Goal: Task Accomplishment & Management: Use online tool/utility

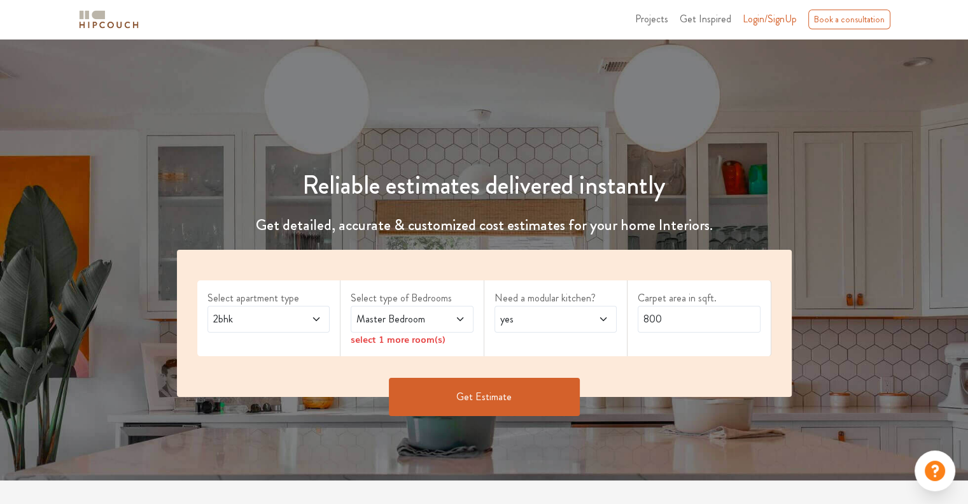
scroll to position [64, 0]
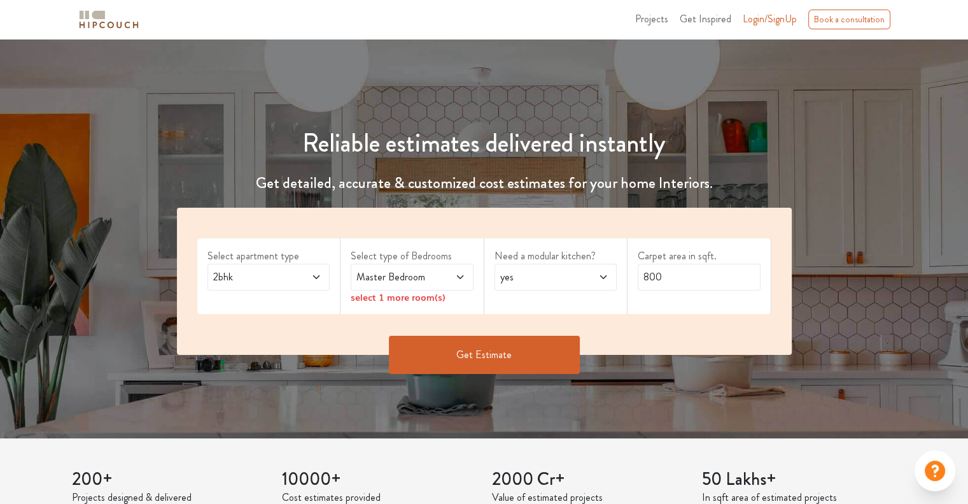
click at [316, 281] on icon at bounding box center [316, 277] width 10 height 10
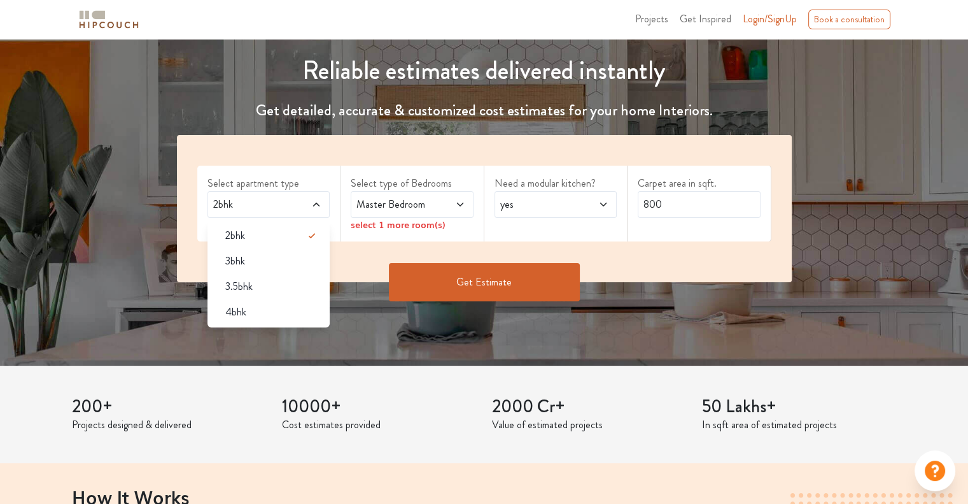
scroll to position [127, 0]
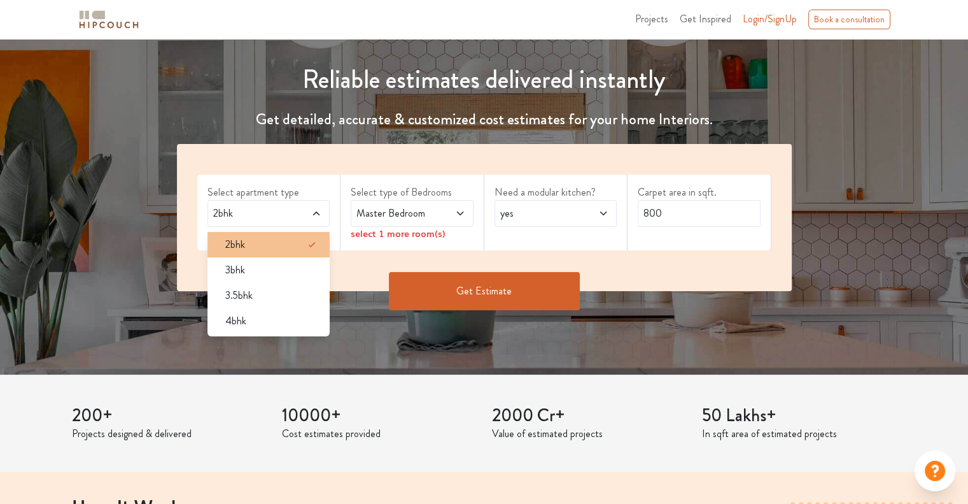
click at [293, 246] on div "2bhk" at bounding box center [272, 244] width 115 height 15
click at [368, 314] on div "Get Estimate" at bounding box center [484, 310] width 630 height 38
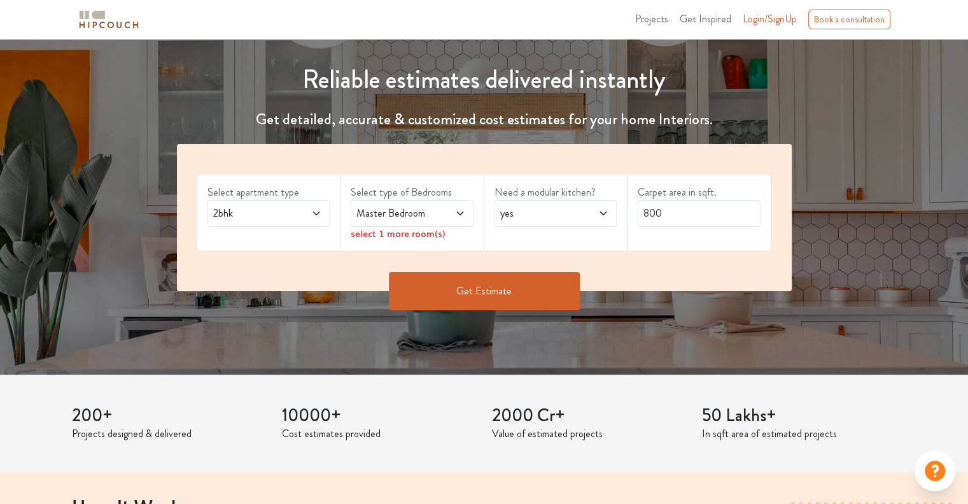
click at [458, 212] on icon at bounding box center [460, 213] width 10 height 10
click at [693, 216] on input "800" at bounding box center [699, 213] width 123 height 27
drag, startPoint x: 683, startPoint y: 213, endPoint x: 529, endPoint y: 190, distance: 155.8
click at [529, 190] on div "Select apartment type 2bhk Select type of Bedrooms Master Bedroom select 1 more…" at bounding box center [484, 217] width 615 height 147
type input "1200"
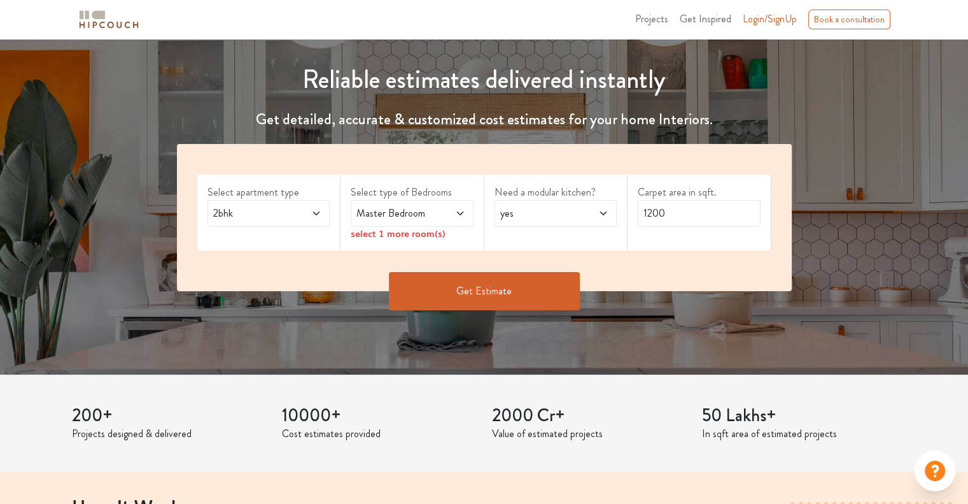
click at [461, 213] on icon at bounding box center [459, 213] width 6 height 4
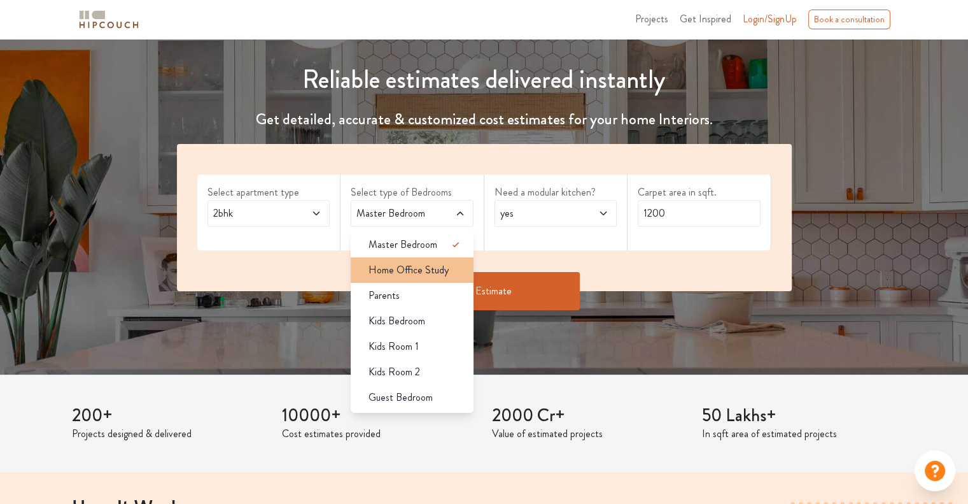
click at [450, 273] on div "Home Office Study" at bounding box center [415, 269] width 115 height 15
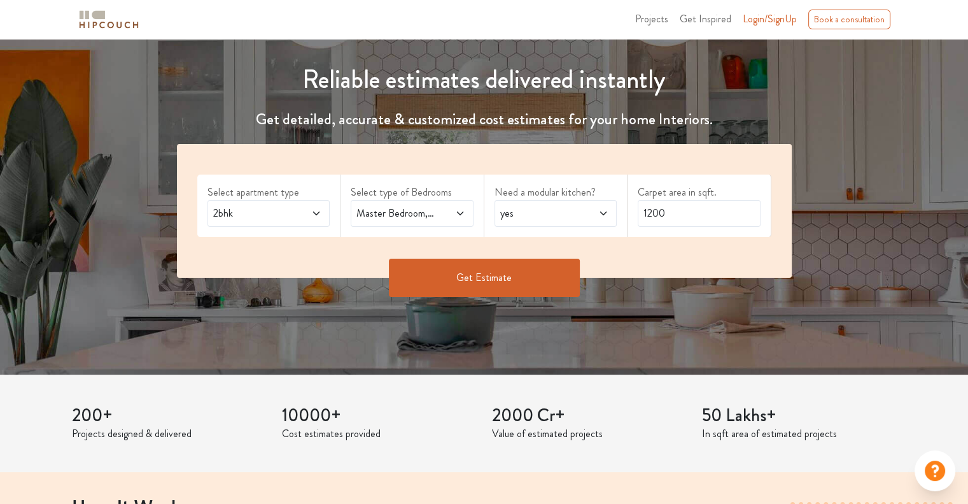
click at [455, 216] on icon at bounding box center [460, 213] width 10 height 10
click at [519, 285] on button "Get Estimate" at bounding box center [484, 277] width 191 height 38
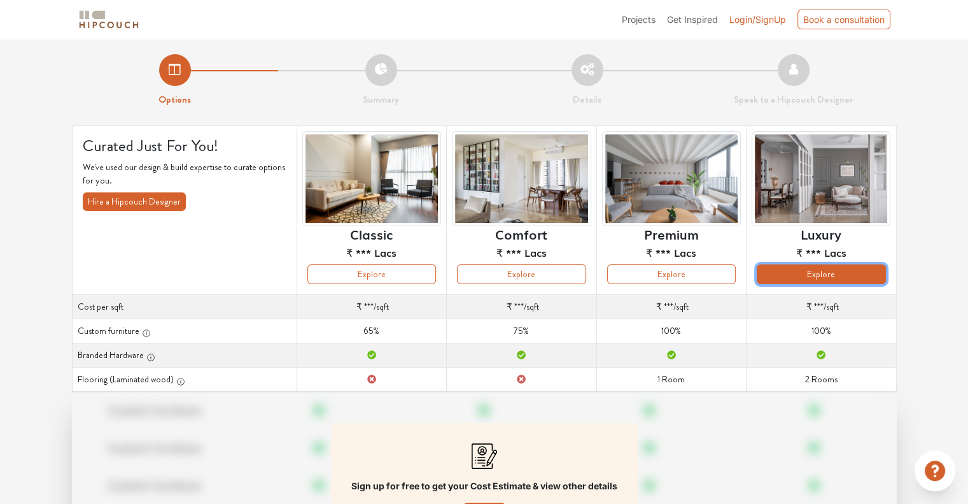
click at [824, 281] on button "Explore" at bounding box center [821, 274] width 129 height 20
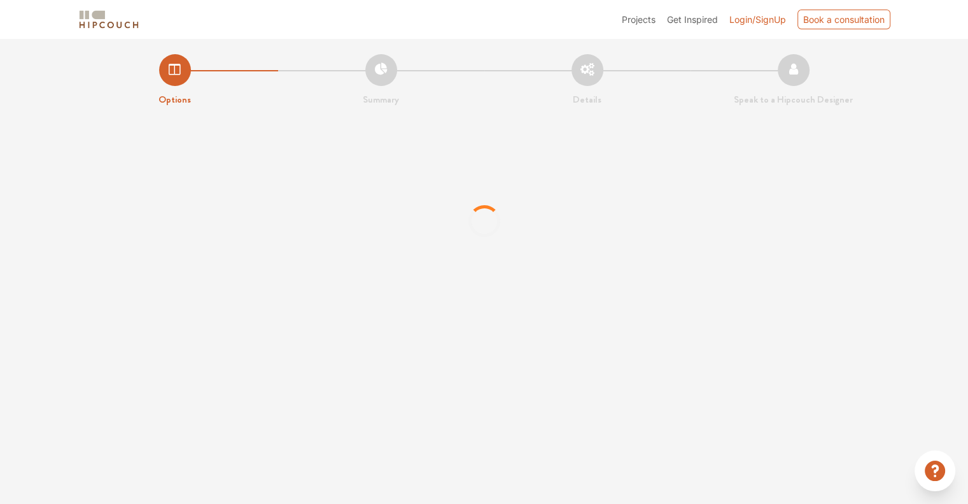
click at [765, 20] on span "Login/SignUp" at bounding box center [758, 19] width 57 height 11
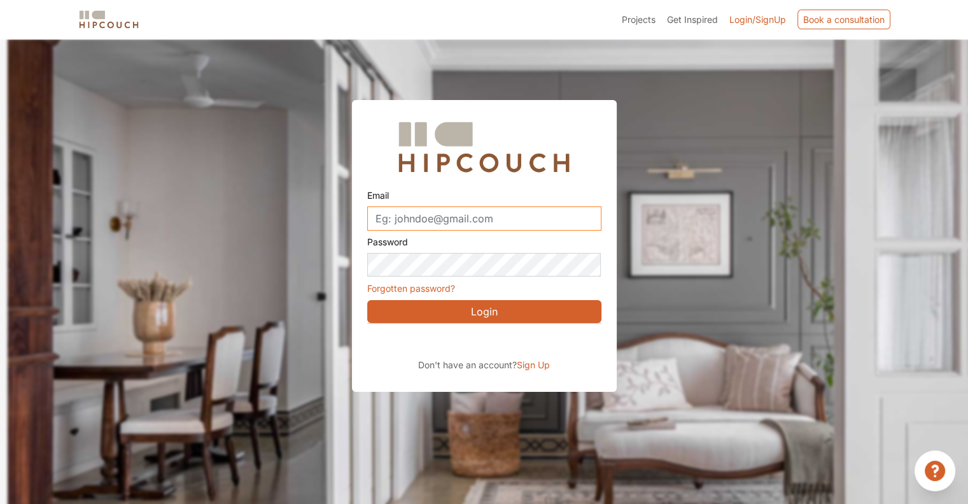
click at [504, 216] on input "Email" at bounding box center [484, 218] width 234 height 24
type input "jain.zuby@gmail.com"
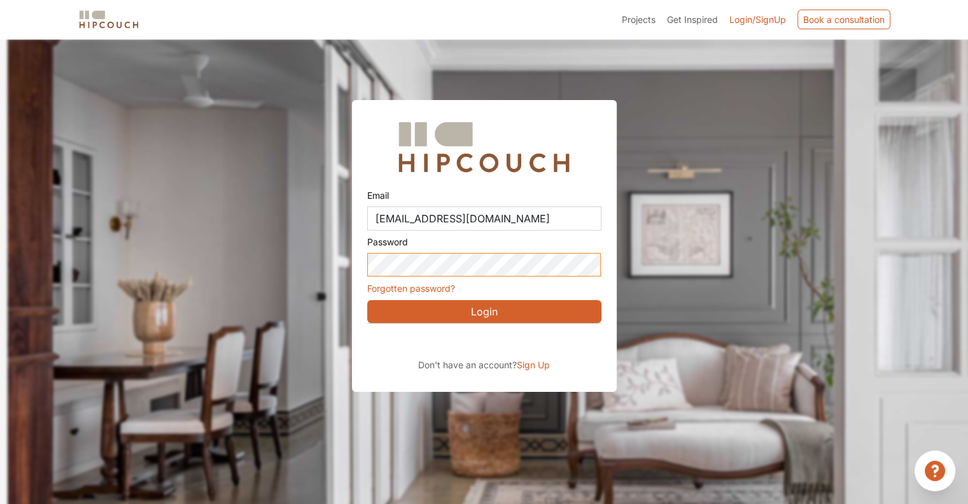
click at [367, 300] on button "Login" at bounding box center [484, 311] width 234 height 23
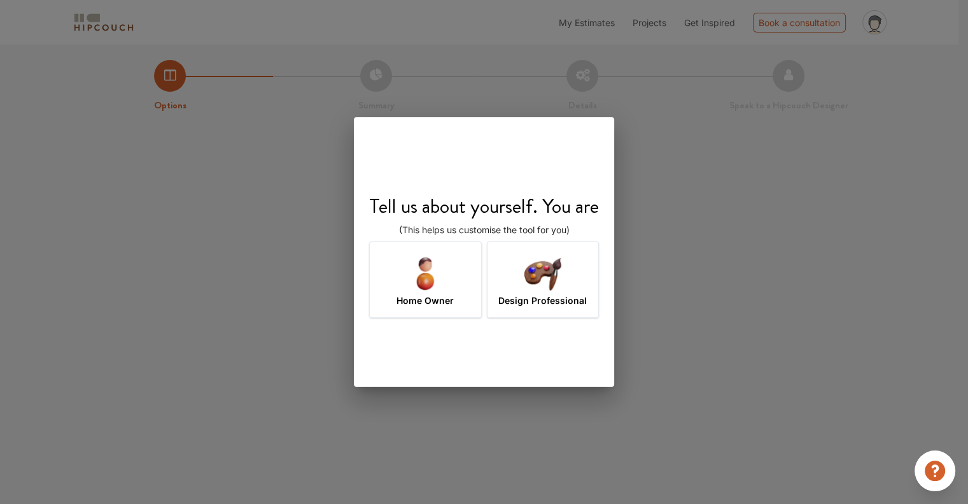
click at [523, 292] on img at bounding box center [542, 272] width 41 height 41
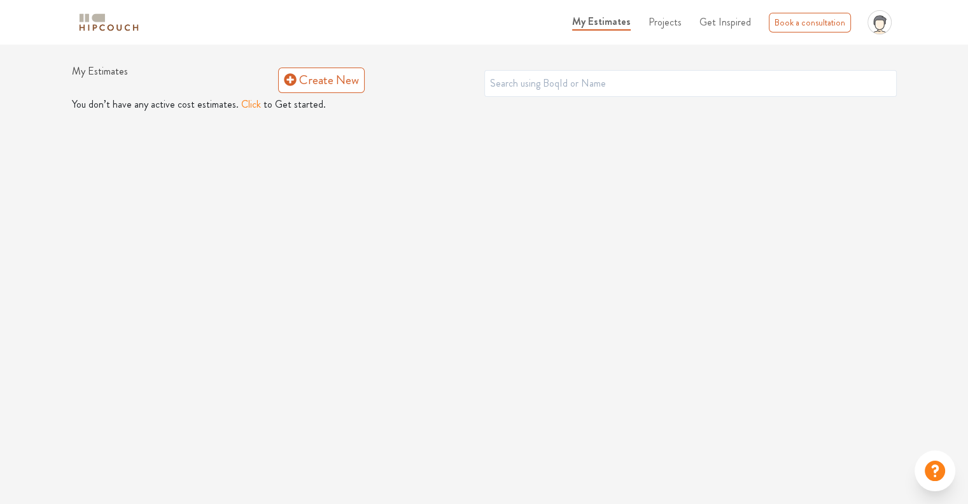
click at [242, 101] on button "Click" at bounding box center [251, 104] width 20 height 15
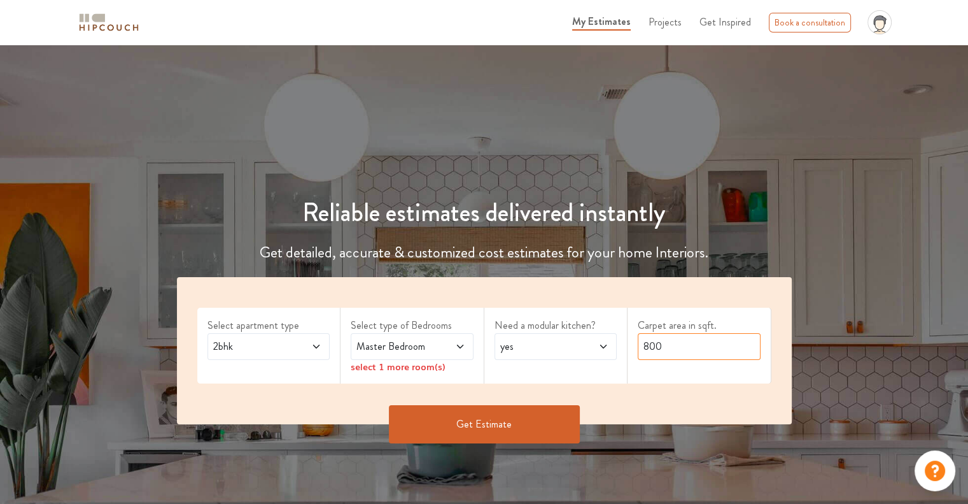
drag, startPoint x: 674, startPoint y: 346, endPoint x: 532, endPoint y: 330, distance: 142.3
click at [532, 330] on div "Select apartment type 2bhk Select type of Bedrooms Master Bedroom select 1 more…" at bounding box center [484, 350] width 615 height 147
type input "1200"
click at [458, 340] on span at bounding box center [451, 346] width 28 height 15
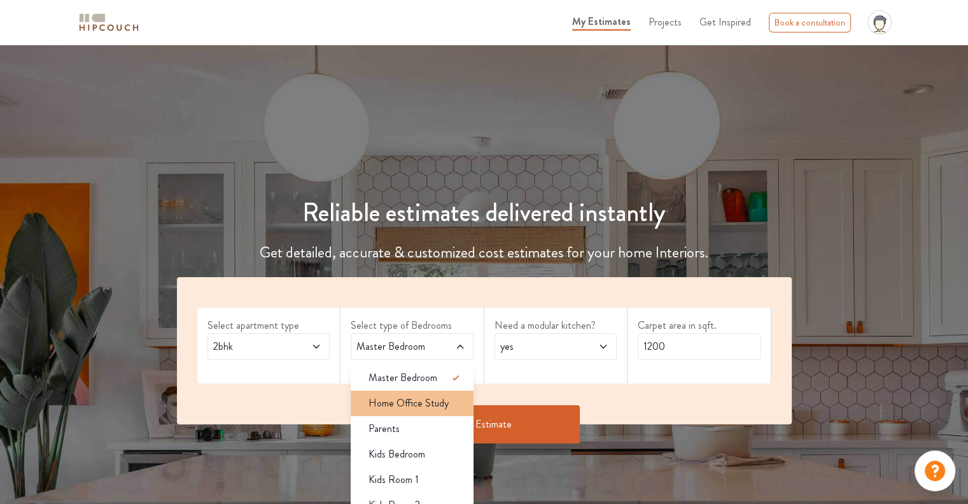
click at [426, 408] on span "Home Office Study" at bounding box center [409, 402] width 80 height 15
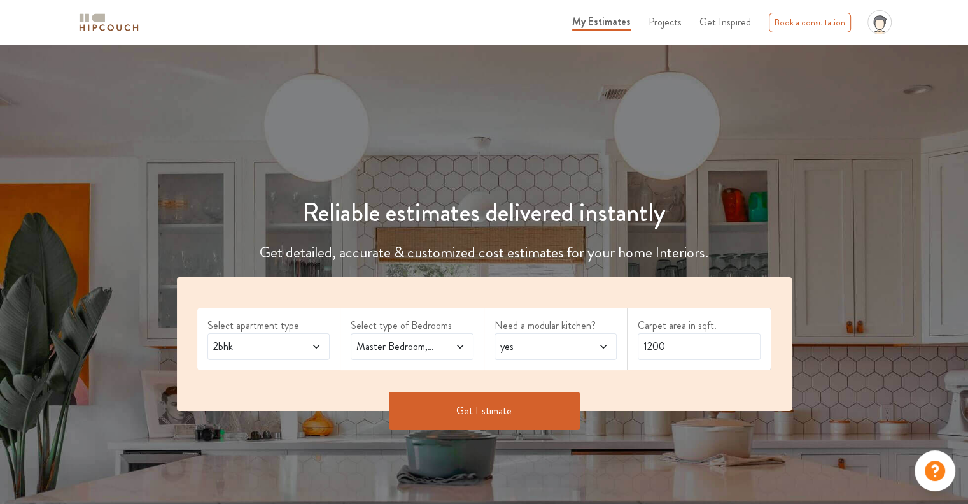
click at [518, 403] on button "Get Estimate" at bounding box center [484, 411] width 191 height 38
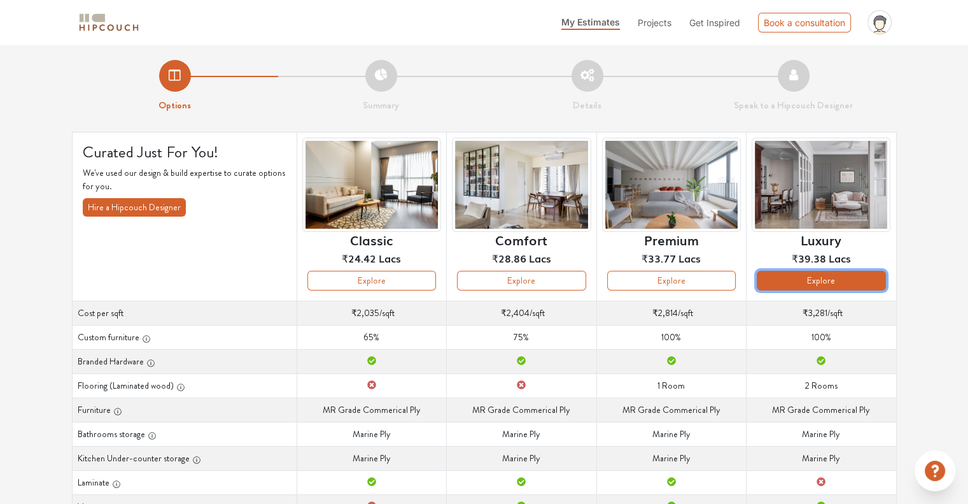
click at [814, 283] on button "Explore" at bounding box center [821, 281] width 129 height 20
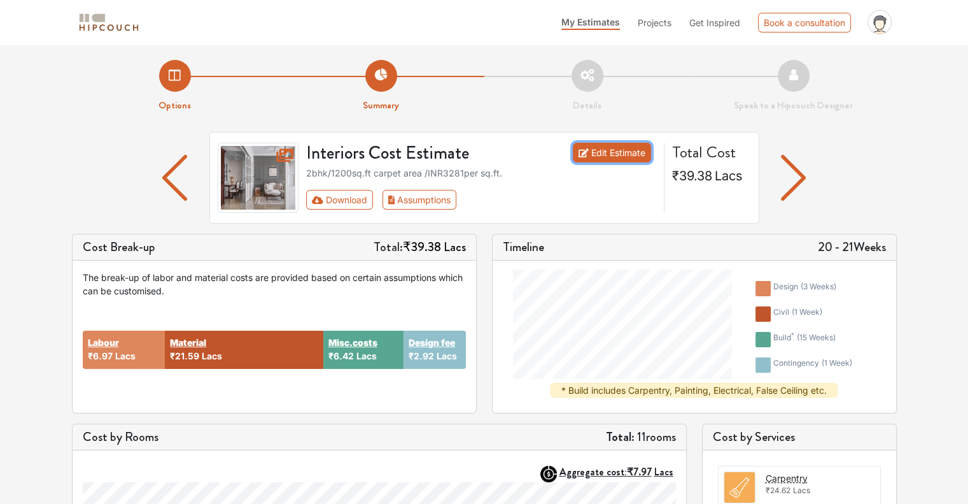
click at [604, 143] on link "Edit Estimate" at bounding box center [612, 153] width 78 height 20
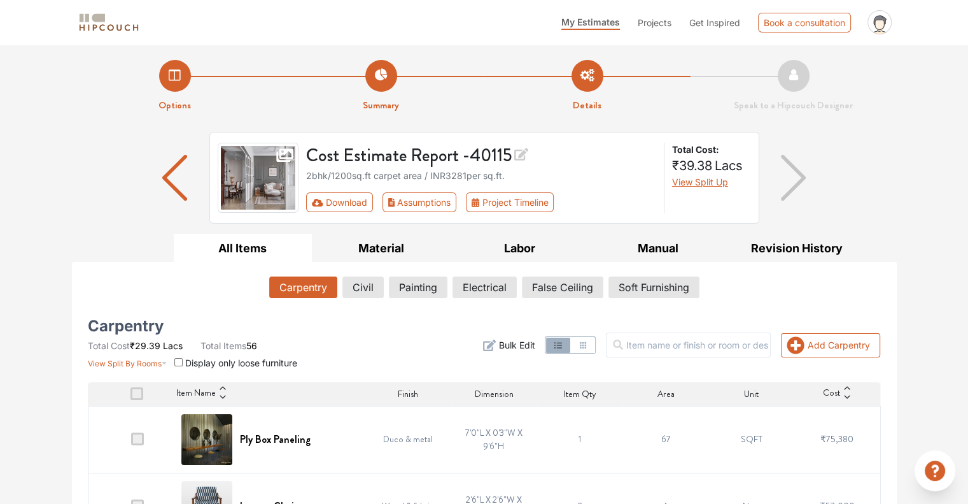
click at [668, 21] on span "Projects" at bounding box center [655, 22] width 34 height 11
click at [722, 21] on span "Get Inspired" at bounding box center [714, 22] width 51 height 11
click at [534, 52] on div "Options Summary Details Speak to a Hipcouch Designer" at bounding box center [484, 79] width 840 height 68
click at [166, 183] on img "button" at bounding box center [174, 178] width 25 height 46
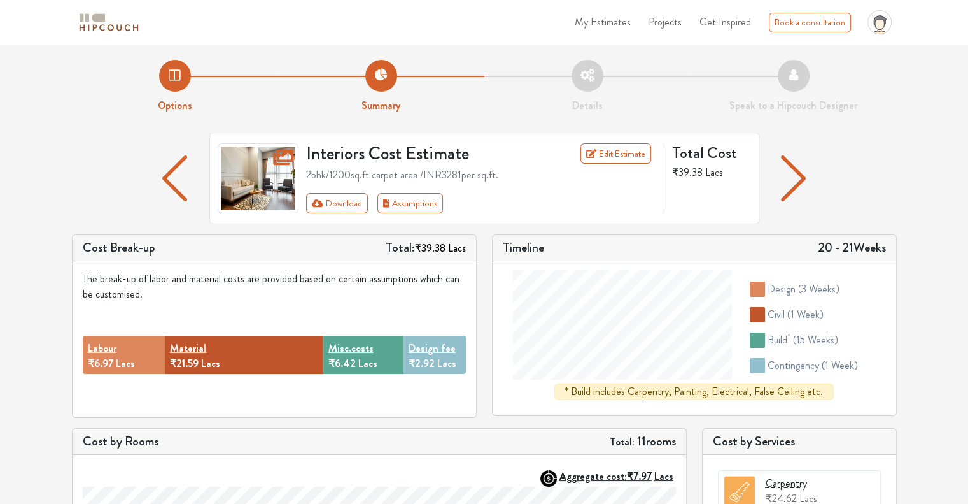
click at [171, 178] on img "button" at bounding box center [174, 178] width 25 height 46
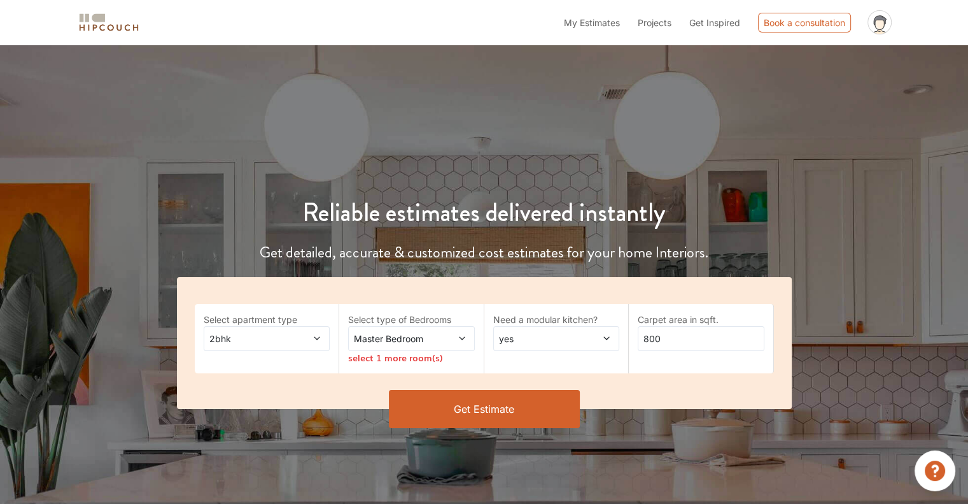
click at [888, 22] on icon "profile pic" at bounding box center [880, 22] width 24 height 24
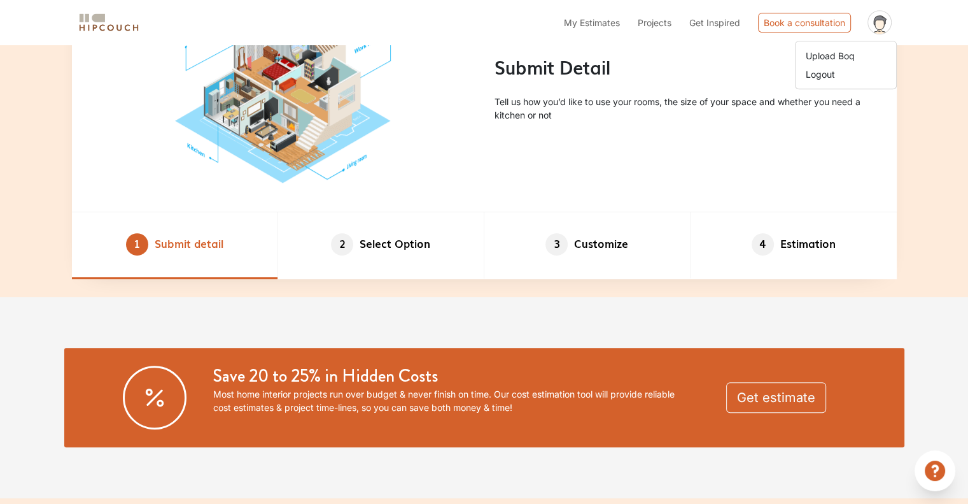
scroll to position [955, 0]
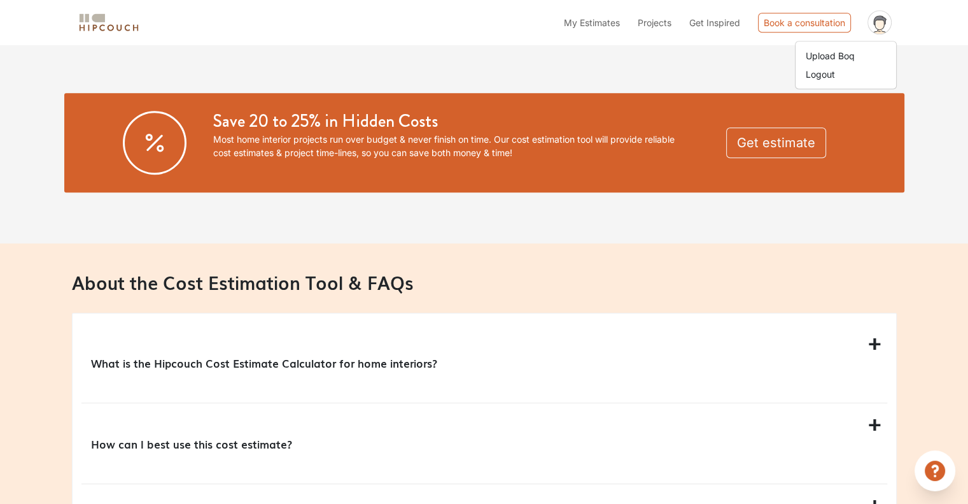
click at [488, 355] on p "What is the Hipcouch Cost Estimate Calculator for home interiors?" at bounding box center [482, 363] width 782 height 16
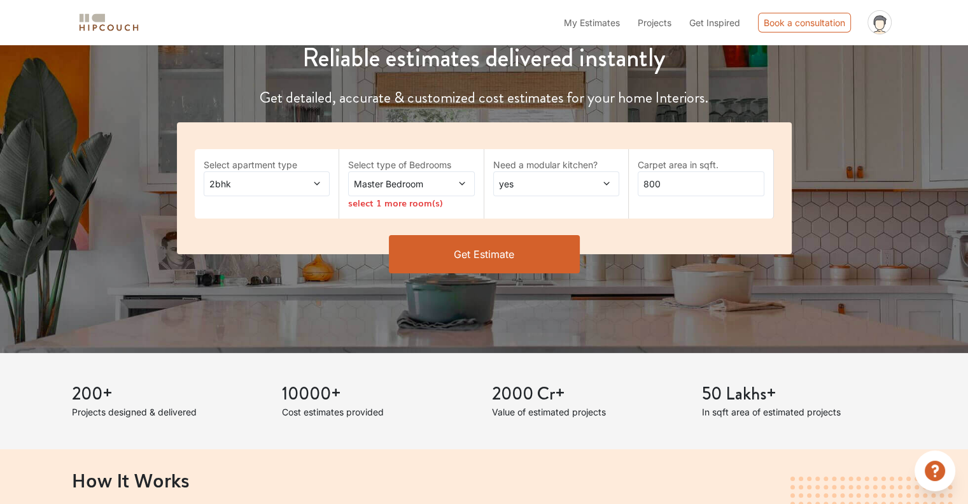
scroll to position [145, 0]
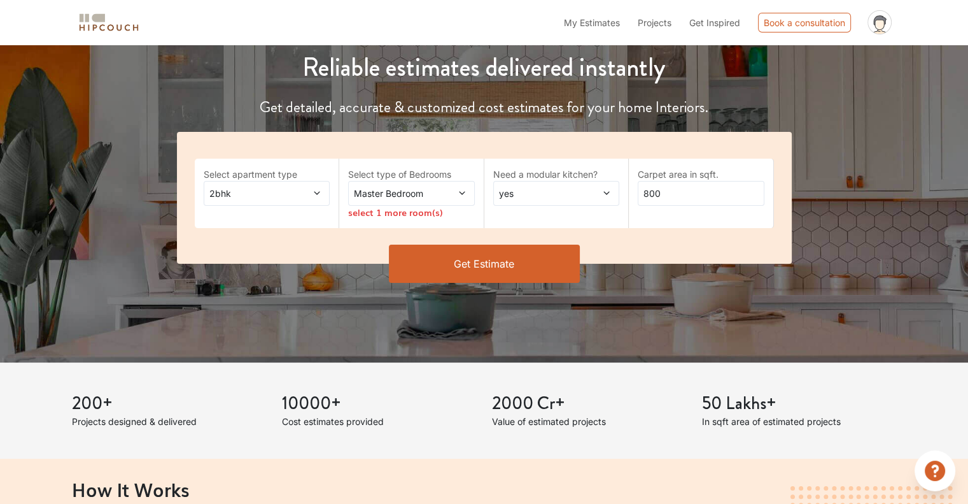
click at [107, 25] on img at bounding box center [109, 22] width 64 height 22
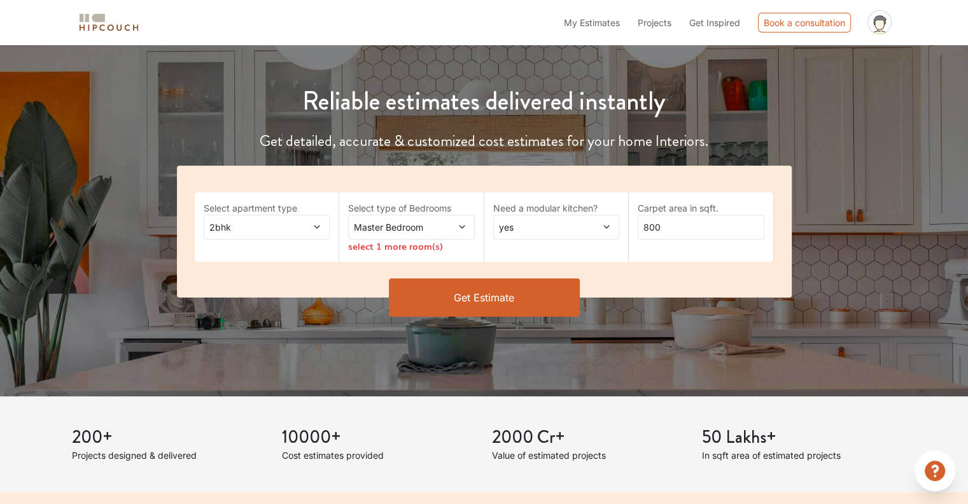
scroll to position [0, 0]
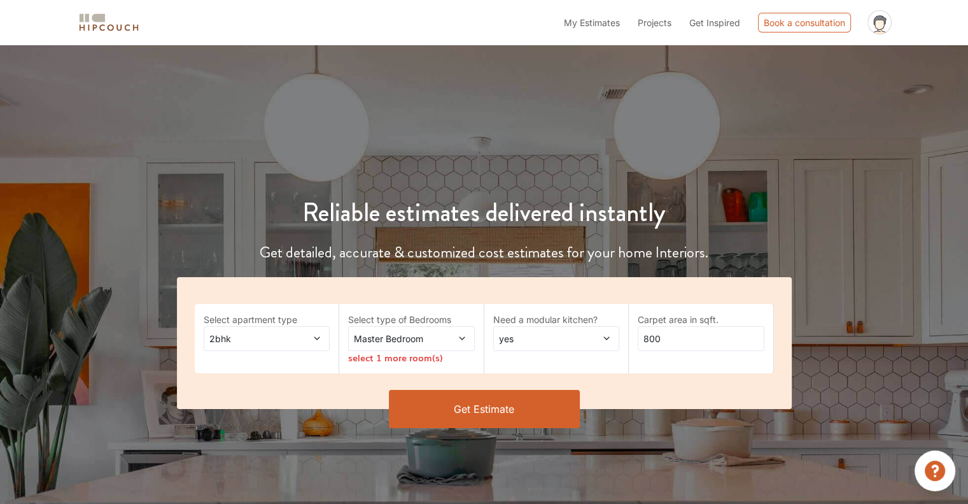
click at [588, 25] on span "My Estimates" at bounding box center [592, 22] width 56 height 11
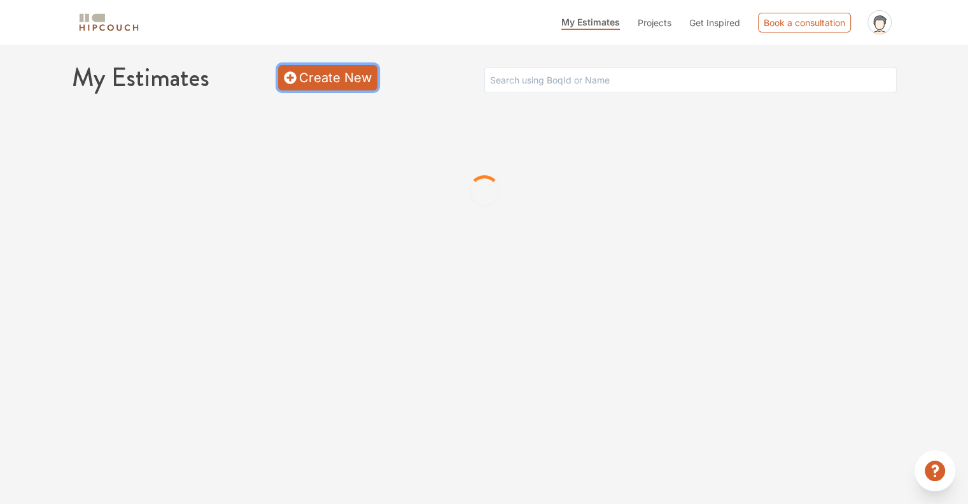
click at [314, 76] on link "Create New" at bounding box center [327, 77] width 99 height 25
